Goal: Task Accomplishment & Management: Manage account settings

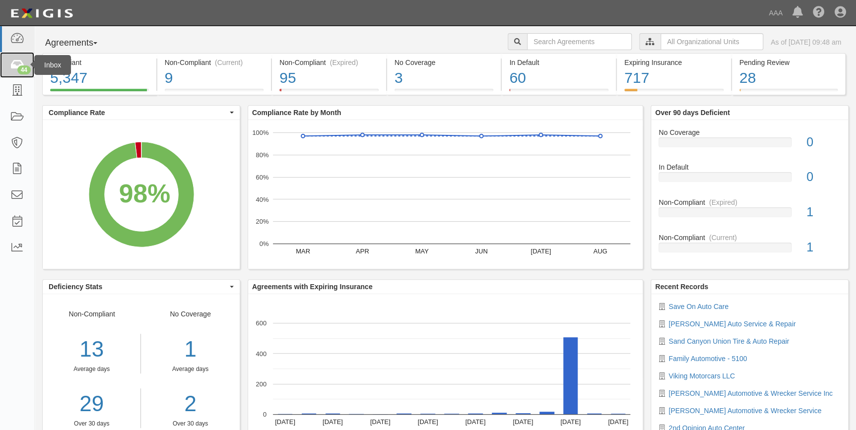
click at [24, 64] on link "44" at bounding box center [17, 65] width 34 height 26
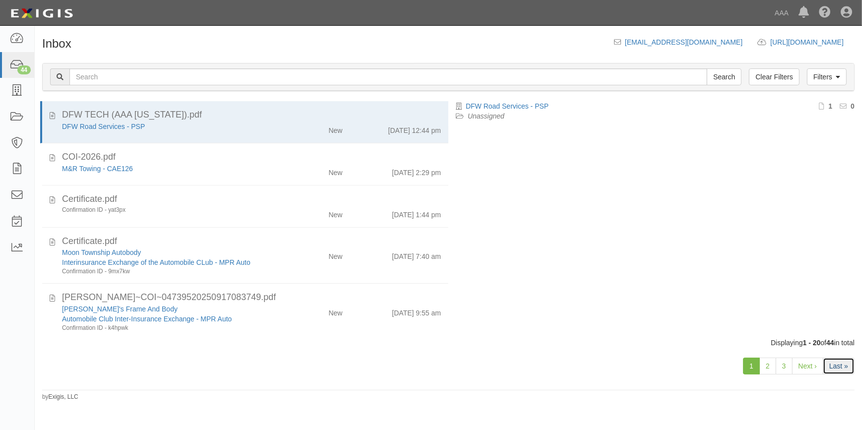
click at [837, 364] on link "Last »" at bounding box center [839, 366] width 32 height 17
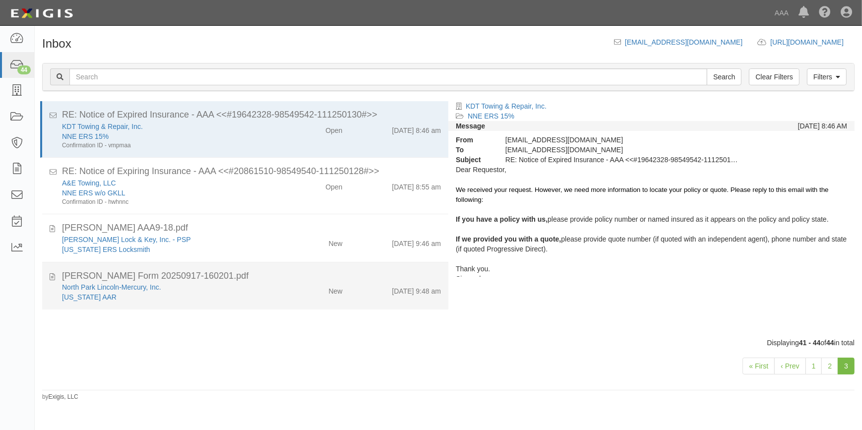
click at [222, 277] on div "ACORD Form 20250917-160201.pdf" at bounding box center [251, 276] width 379 height 13
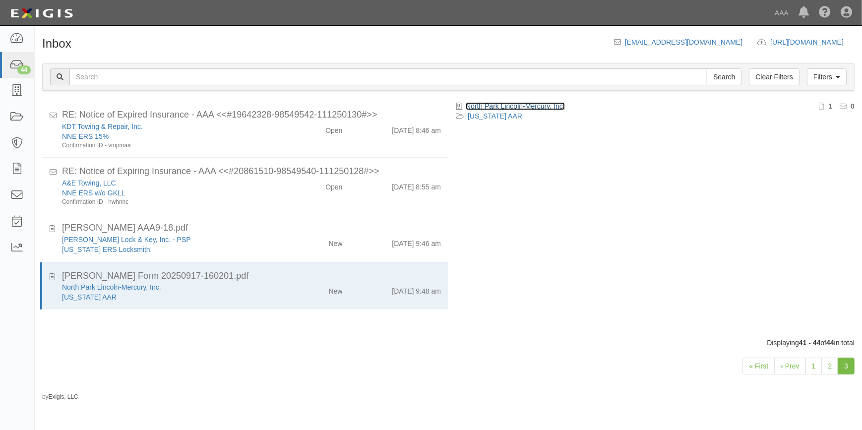
click at [550, 108] on link "North Park Lincoln-Mercury, Inc." at bounding box center [515, 106] width 99 height 8
click at [824, 363] on link "2" at bounding box center [829, 366] width 17 height 17
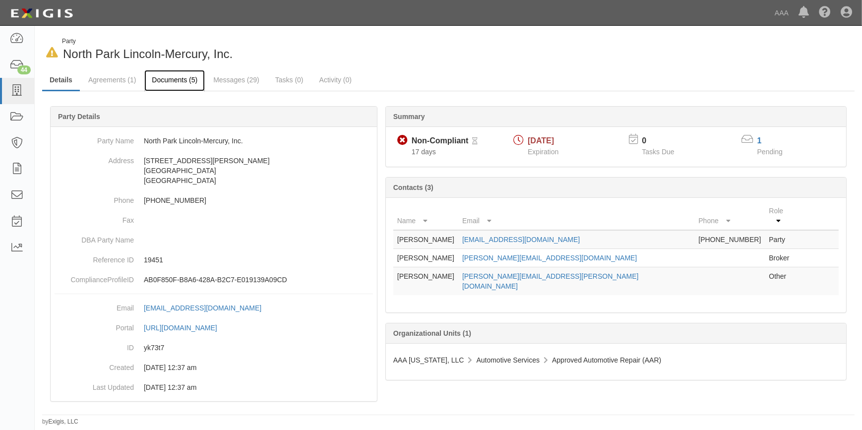
click at [167, 79] on link "Documents (5)" at bounding box center [174, 80] width 61 height 21
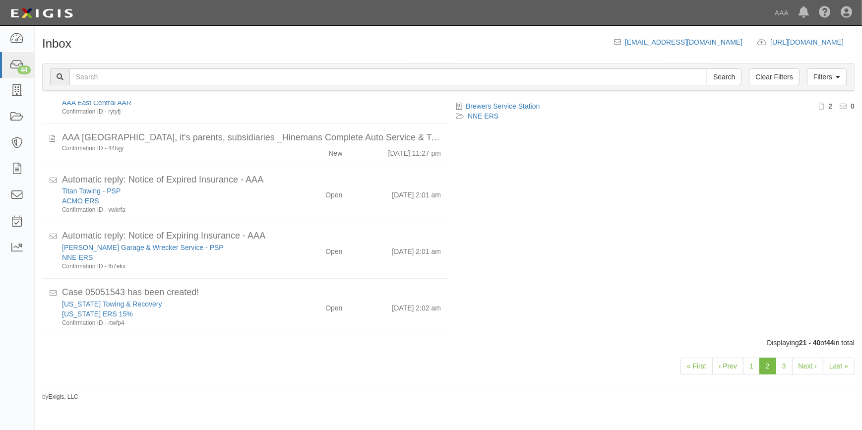
scroll to position [778, 0]
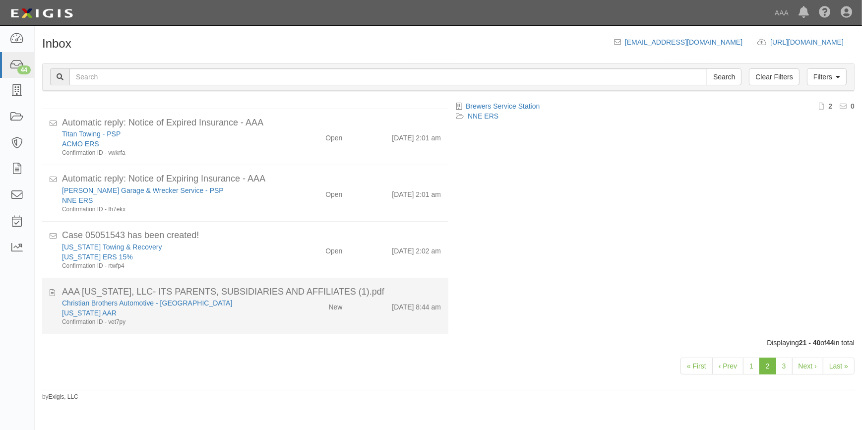
click at [240, 308] on div "Texas AAR" at bounding box center [169, 313] width 215 height 10
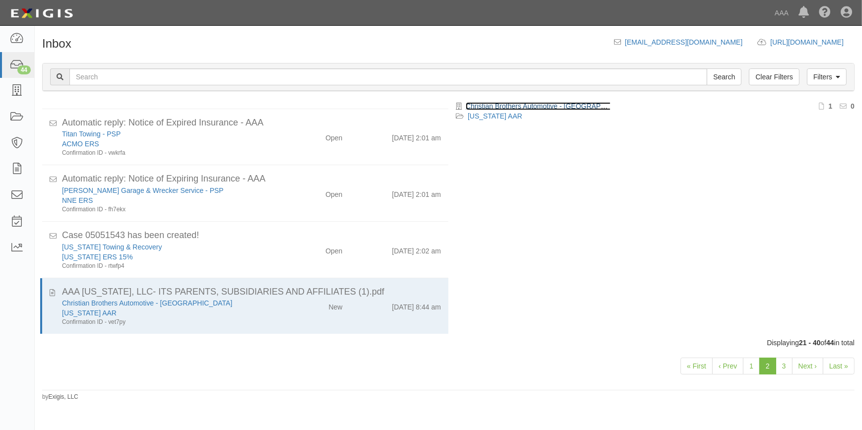
click at [567, 107] on link "Christian Brothers Automotive - [GEOGRAPHIC_DATA]" at bounding box center [551, 106] width 170 height 8
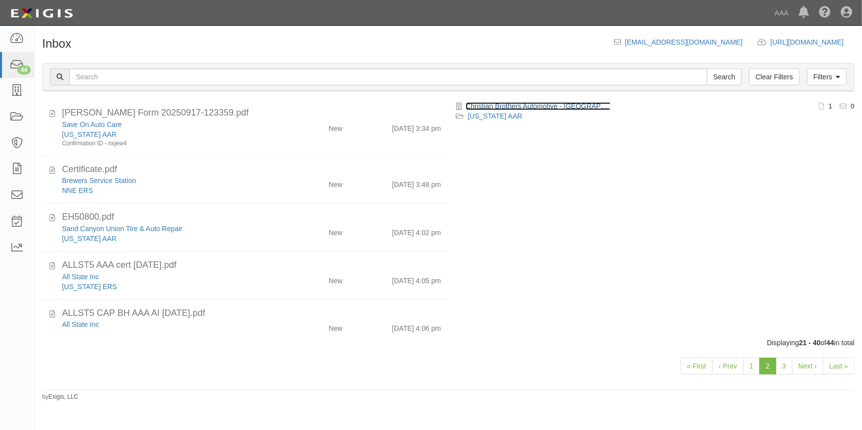
scroll to position [237, 0]
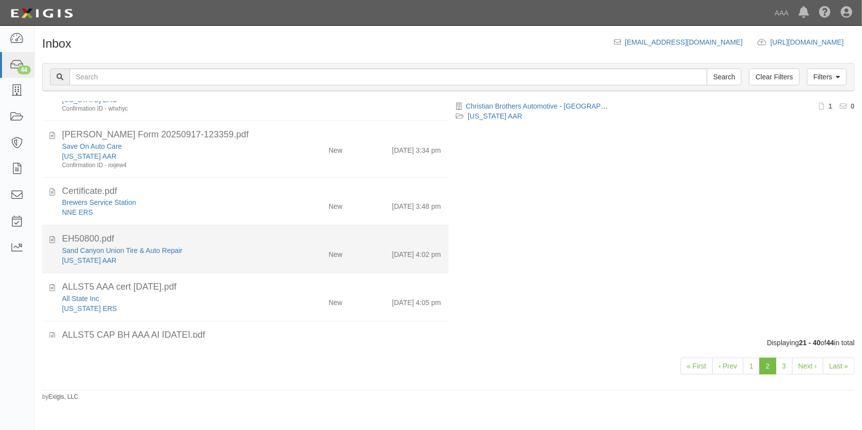
click at [234, 243] on div "EH50800.pdf" at bounding box center [251, 239] width 379 height 13
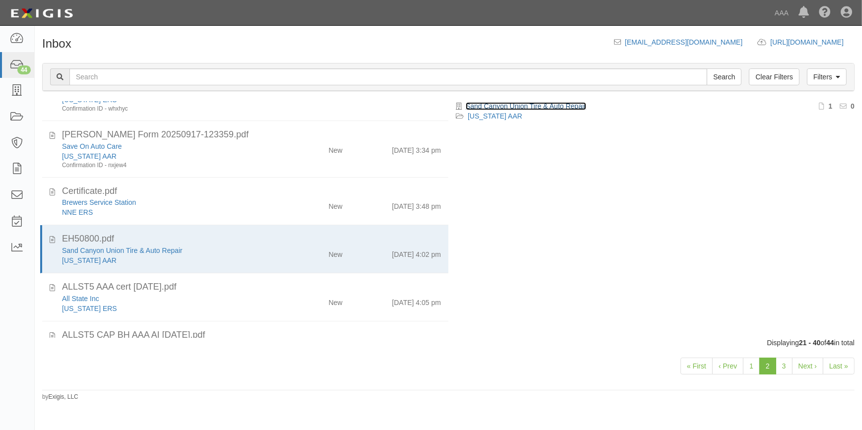
click at [565, 107] on link "Sand Canyon Union Tire & Auto Repair" at bounding box center [526, 106] width 121 height 8
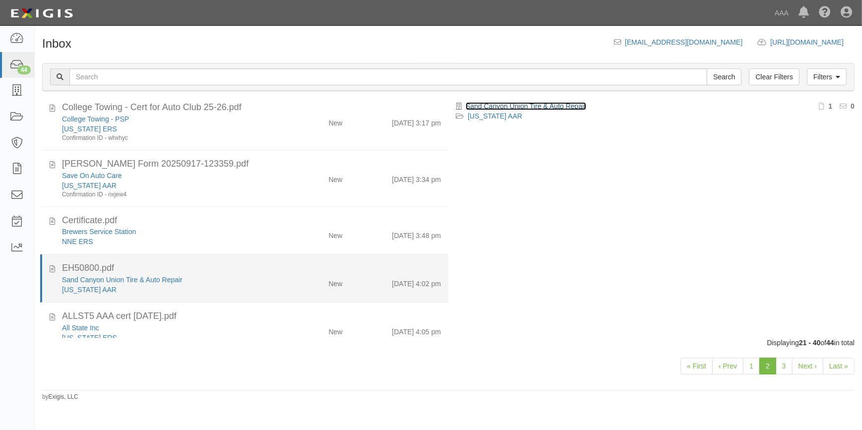
scroll to position [192, 0]
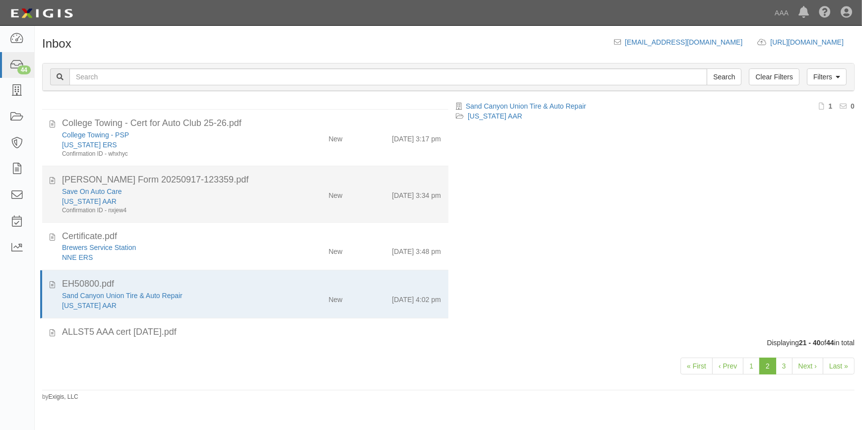
click at [214, 201] on div "[US_STATE] AAR" at bounding box center [169, 201] width 215 height 10
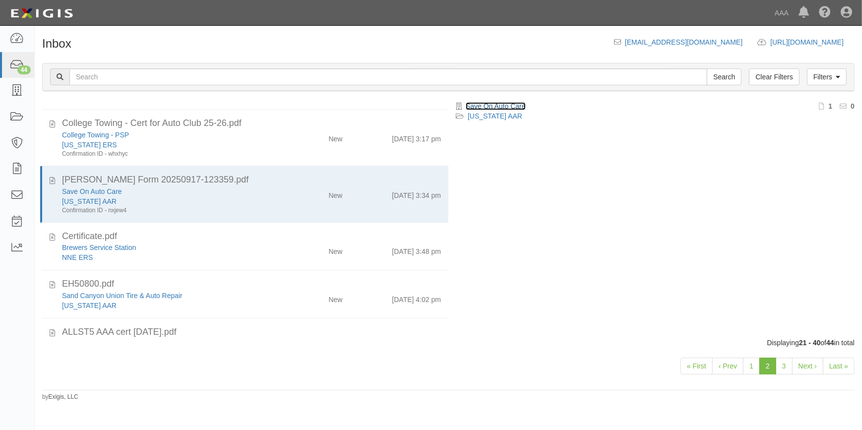
click at [513, 108] on link "Save On Auto Care" at bounding box center [496, 106] width 60 height 8
click at [494, 104] on link "Save On Auto Care" at bounding box center [496, 106] width 60 height 8
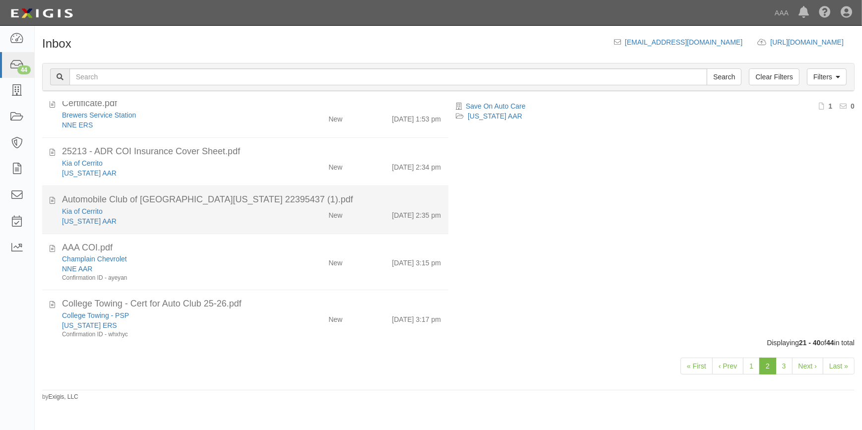
scroll to position [0, 0]
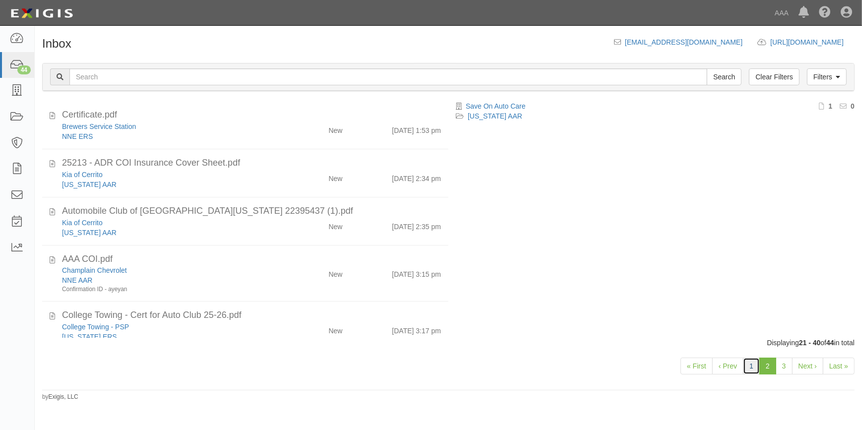
click at [752, 369] on link "1" at bounding box center [751, 366] width 17 height 17
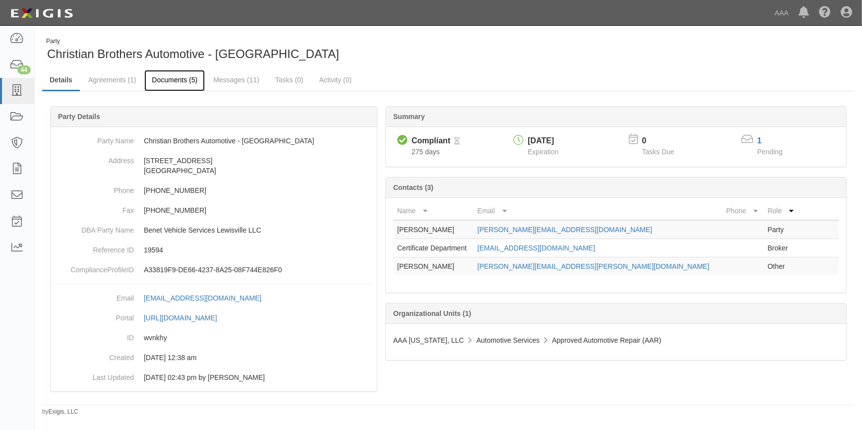
click at [168, 80] on link "Documents (5)" at bounding box center [174, 80] width 61 height 21
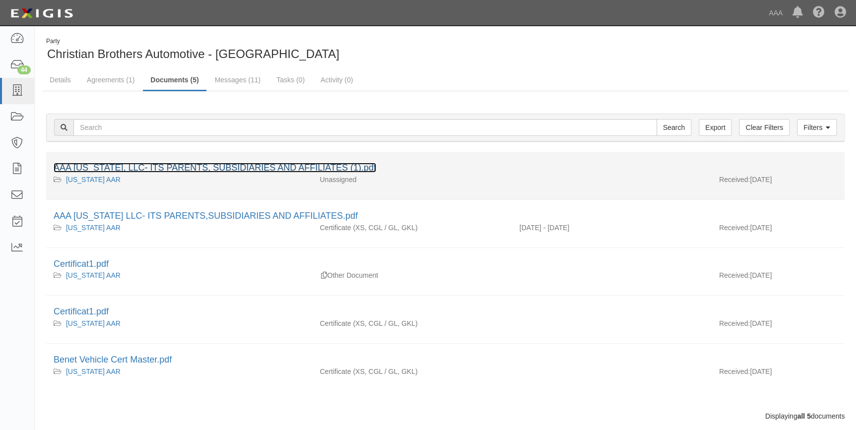
click at [156, 171] on link "AAA [US_STATE], LLC- ITS PARENTS, SUBSIDIARIES AND AFFILIATES (1).pdf" at bounding box center [215, 168] width 322 height 10
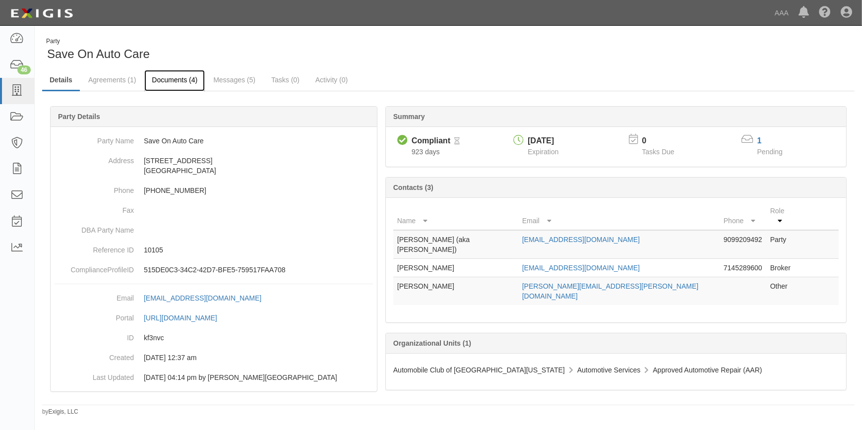
click at [182, 77] on link "Documents (4)" at bounding box center [174, 80] width 61 height 21
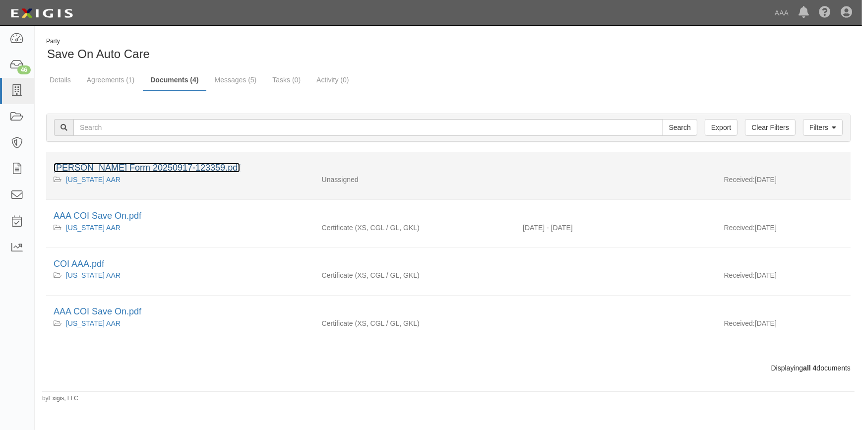
click at [172, 166] on link "[PERSON_NAME] Form 20250917-123359.pdf" at bounding box center [147, 168] width 187 height 10
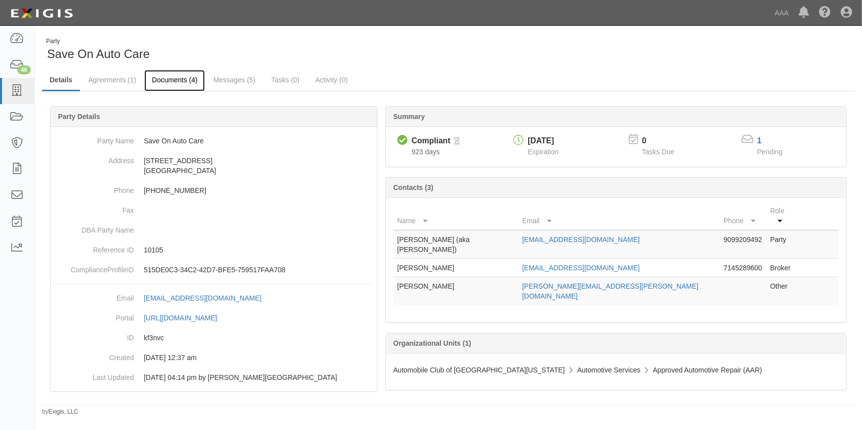
click at [187, 79] on link "Documents (4)" at bounding box center [174, 80] width 61 height 21
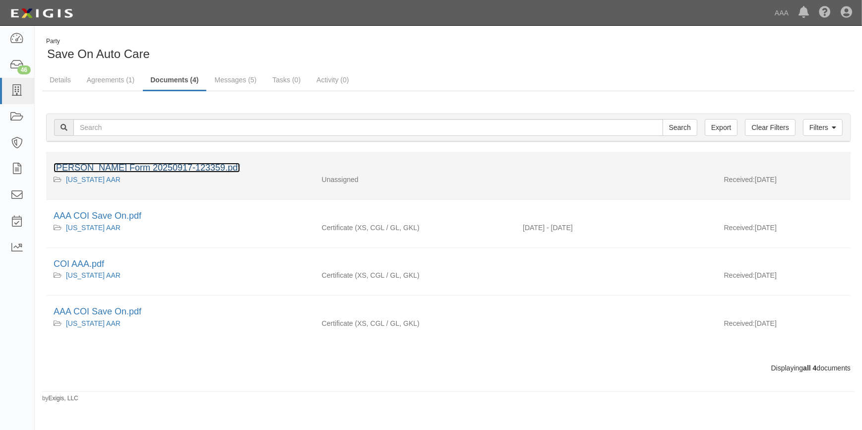
click at [151, 165] on link "[PERSON_NAME] Form 20250917-123359.pdf" at bounding box center [147, 168] width 187 height 10
click at [173, 163] on link "ACORD Form 20250917-123359.pdf" at bounding box center [147, 168] width 187 height 10
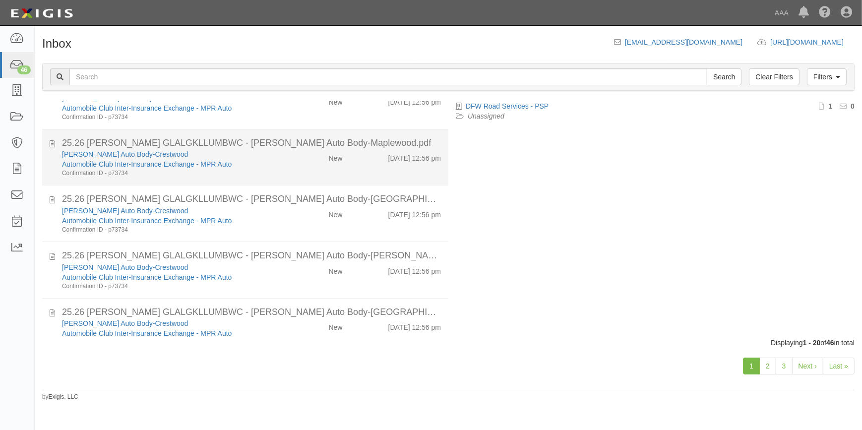
scroll to position [812, 0]
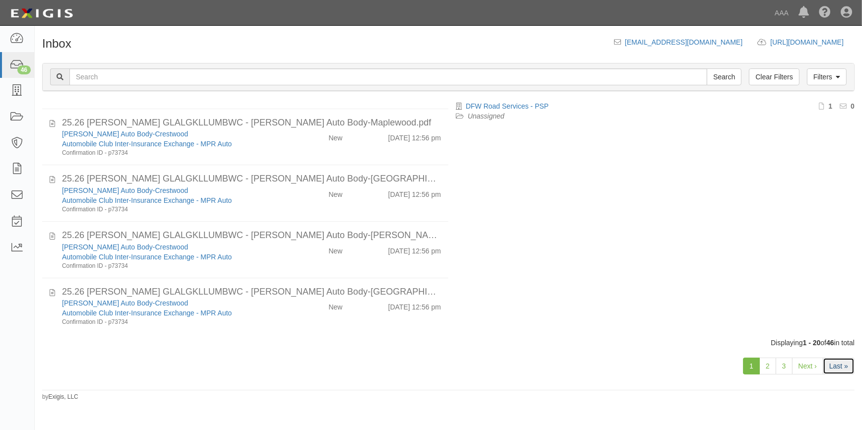
click at [838, 370] on link "Last »" at bounding box center [839, 366] width 32 height 17
